Goal: Task Accomplishment & Management: Manage account settings

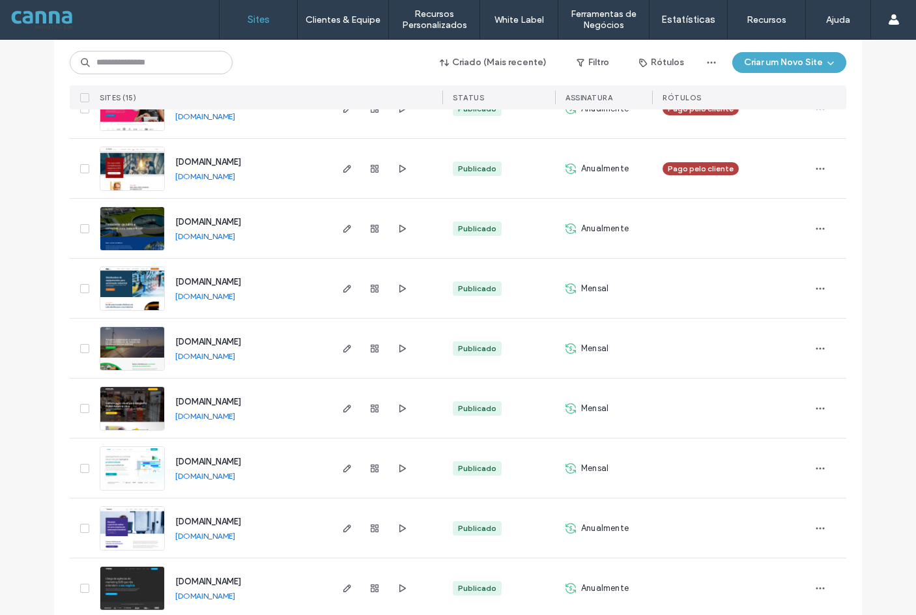
scroll to position [556, 0]
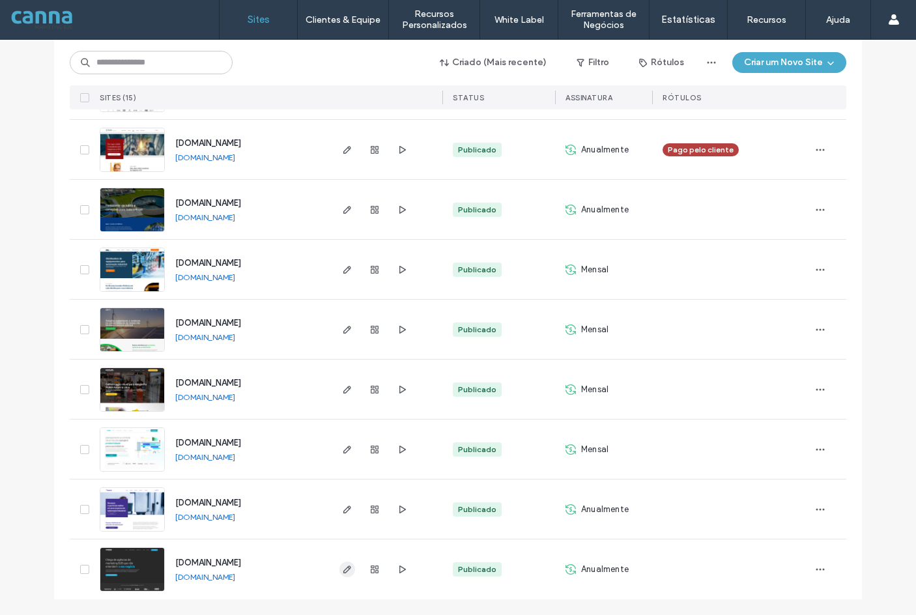
click at [342, 571] on icon "button" at bounding box center [347, 569] width 10 height 10
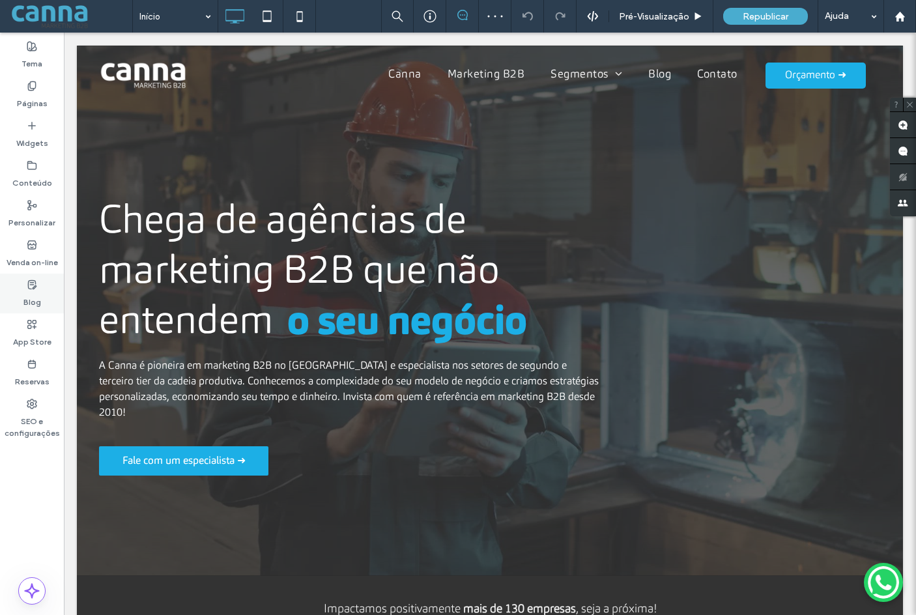
drag, startPoint x: 31, startPoint y: 287, endPoint x: 421, endPoint y: 138, distance: 416.9
click at [31, 287] on icon at bounding box center [32, 284] width 10 height 10
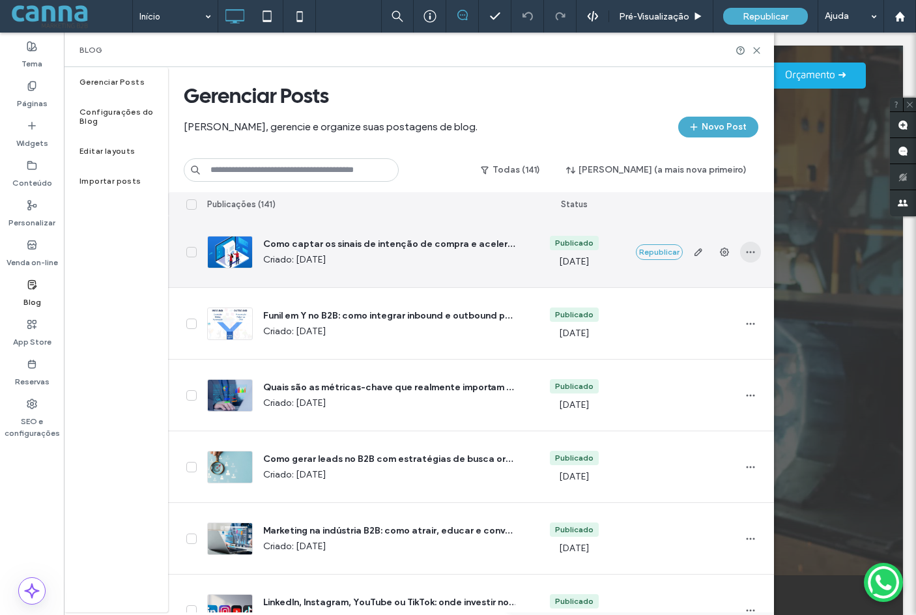
click at [745, 254] on icon "button" at bounding box center [750, 252] width 10 height 10
click at [701, 247] on icon "button" at bounding box center [698, 252] width 10 height 10
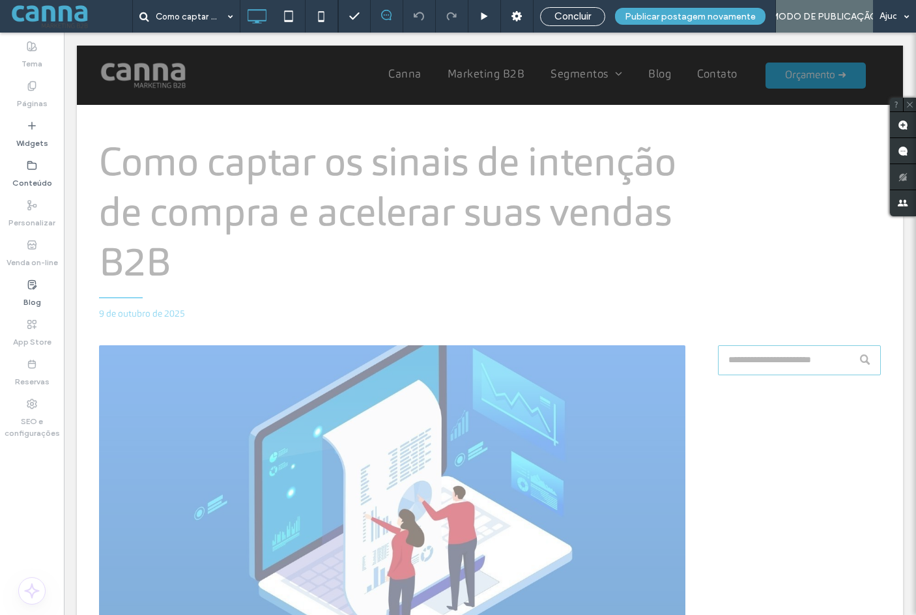
click at [19, 478] on div "Tema Páginas Widgets Conteúdo Personalizar Venda on-line Blog App Store Reserva…" at bounding box center [32, 324] width 64 height 582
click at [27, 302] on label "Blog" at bounding box center [32, 299] width 18 height 18
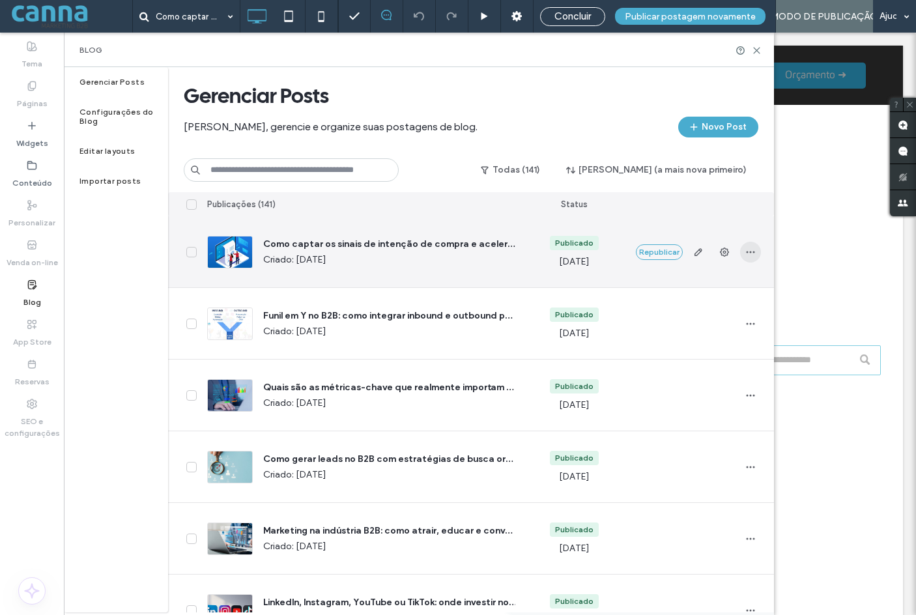
click at [756, 250] on span "button" at bounding box center [750, 252] width 21 height 21
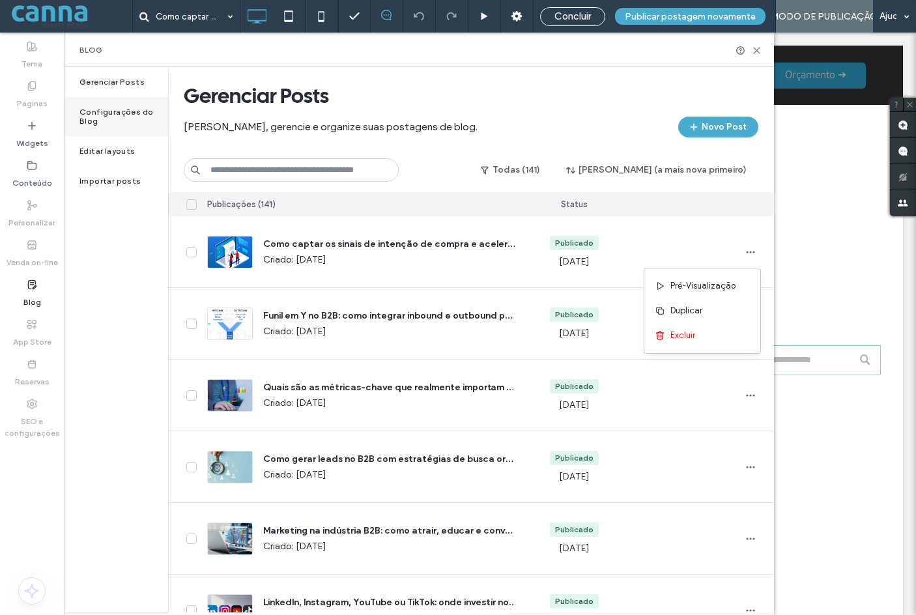
click at [96, 110] on label "Configurações do Blog" at bounding box center [123, 116] width 89 height 18
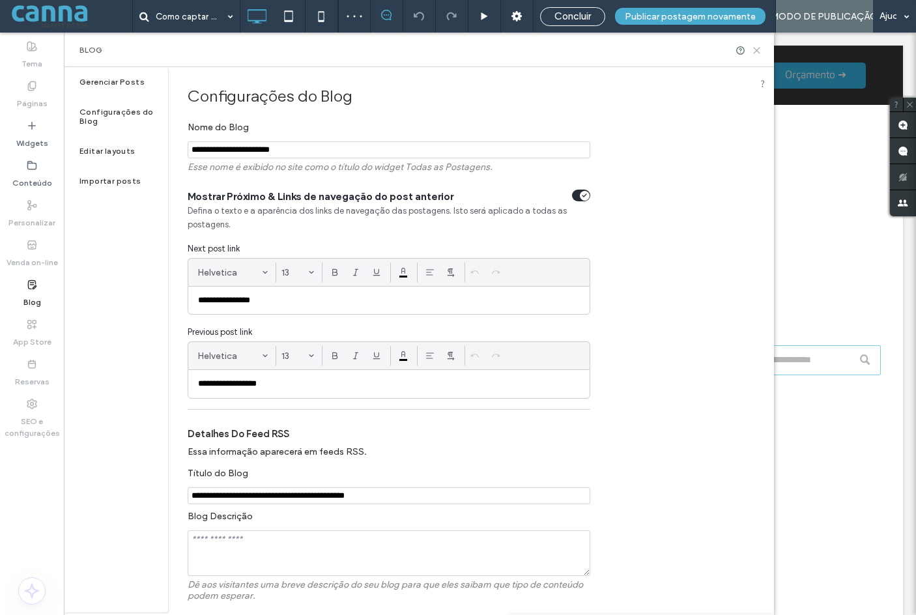
click at [761, 47] on icon at bounding box center [757, 51] width 10 height 10
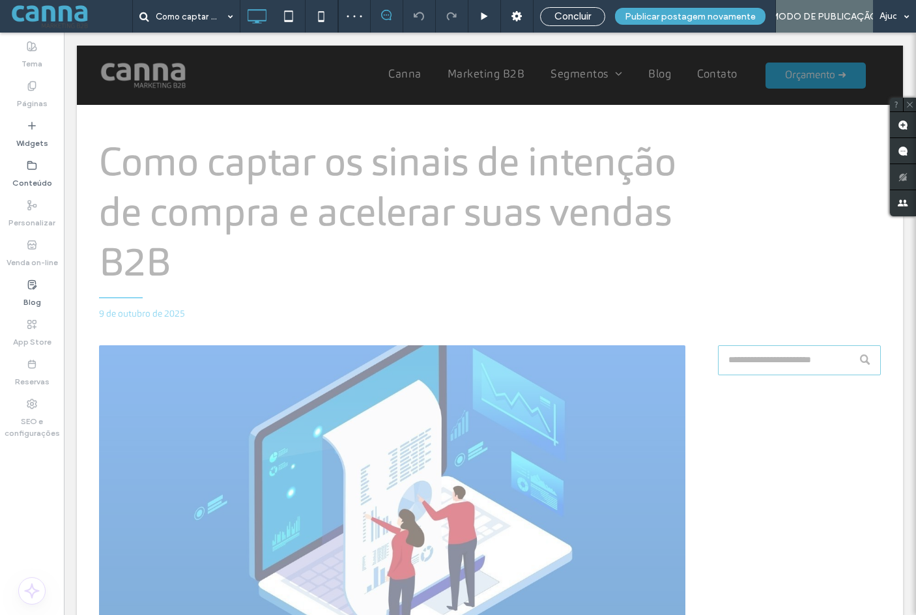
click at [30, 5] on span at bounding box center [71, 16] width 122 height 26
